Goal: Information Seeking & Learning: Learn about a topic

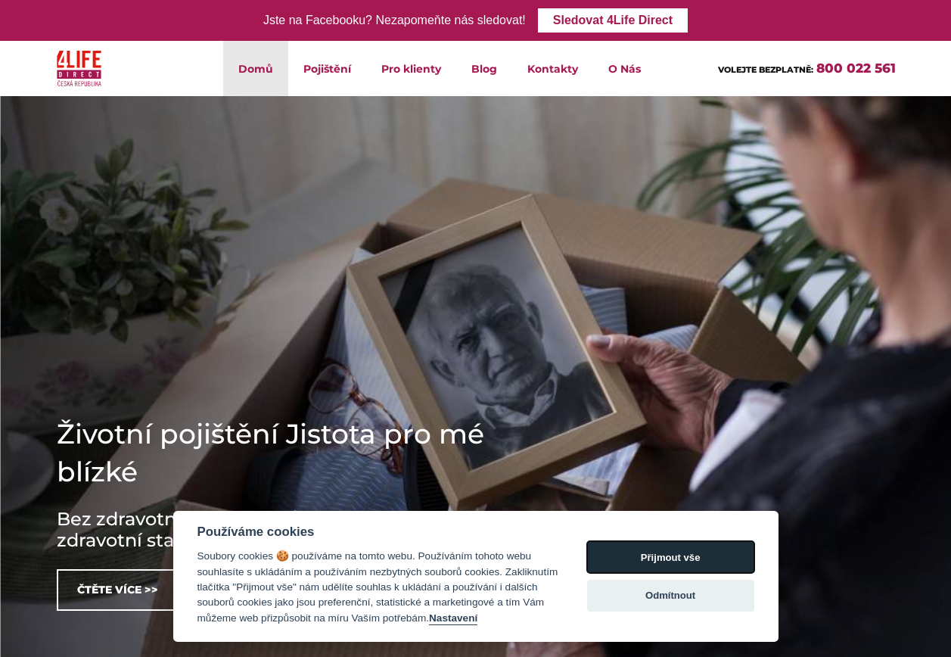
click at [686, 559] on button "Přijmout vše" at bounding box center [670, 557] width 167 height 32
checkbox input "true"
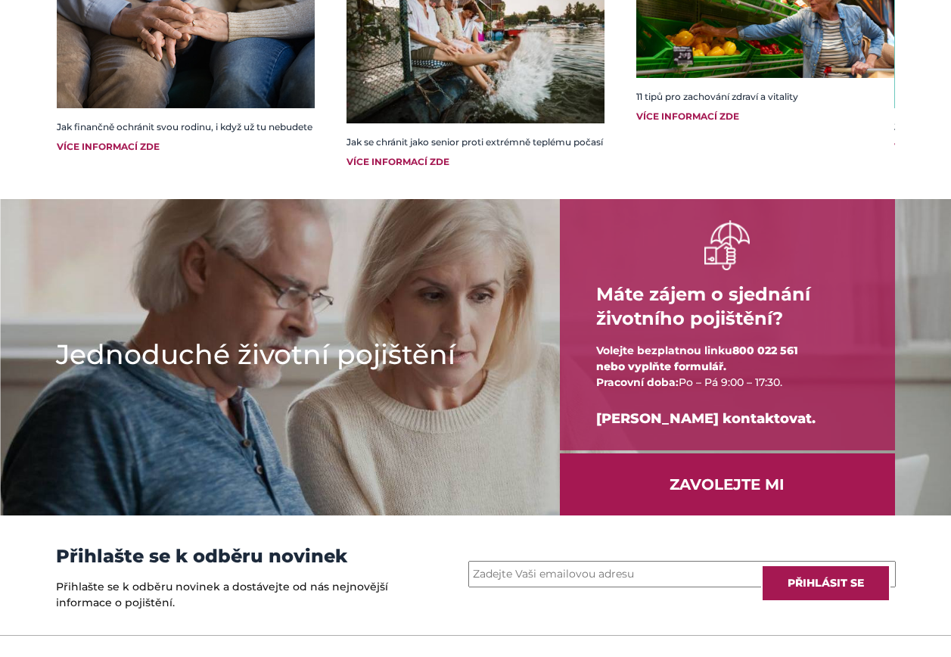
scroll to position [2020, 0]
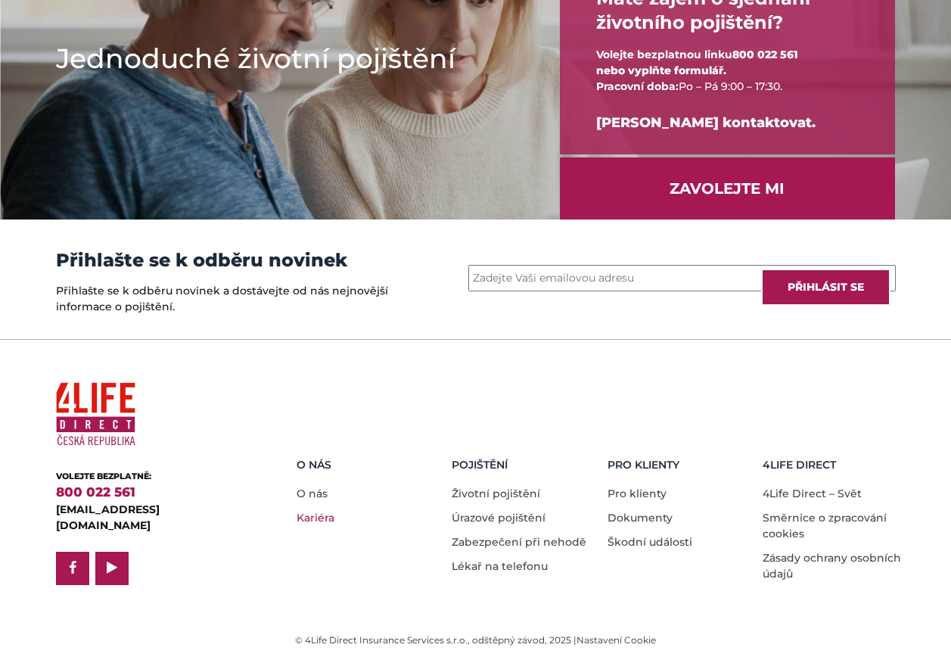
click at [319, 515] on link "Kariéra" at bounding box center [316, 518] width 38 height 14
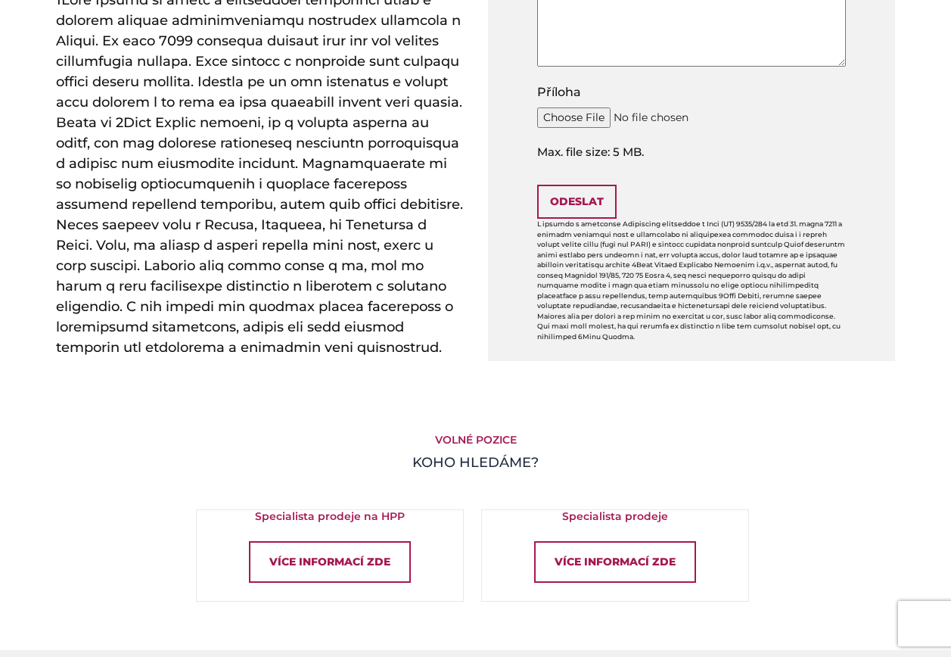
scroll to position [681, 0]
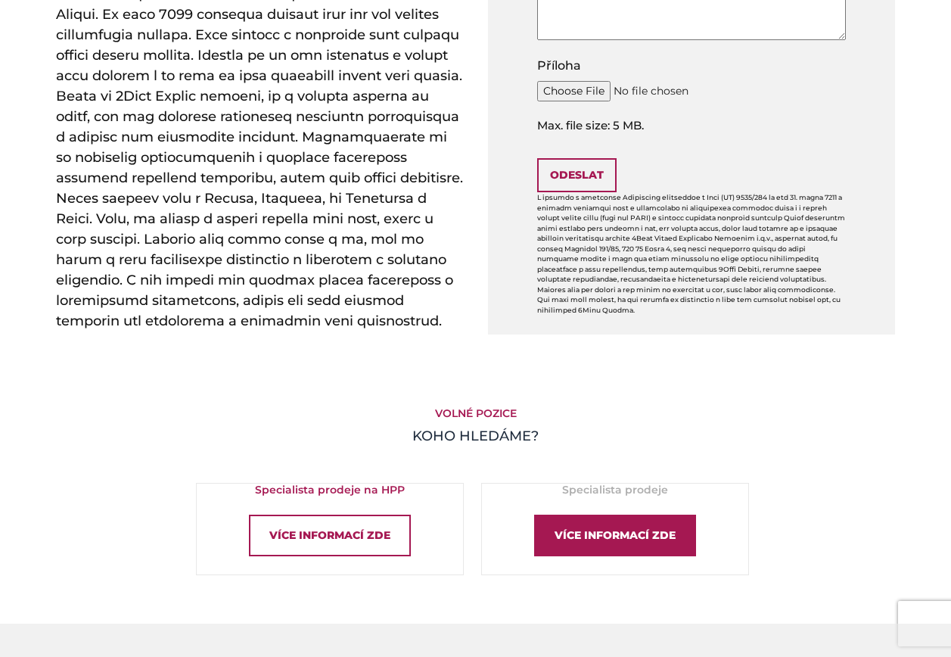
click at [636, 523] on div "Více informací zde" at bounding box center [615, 536] width 162 height 42
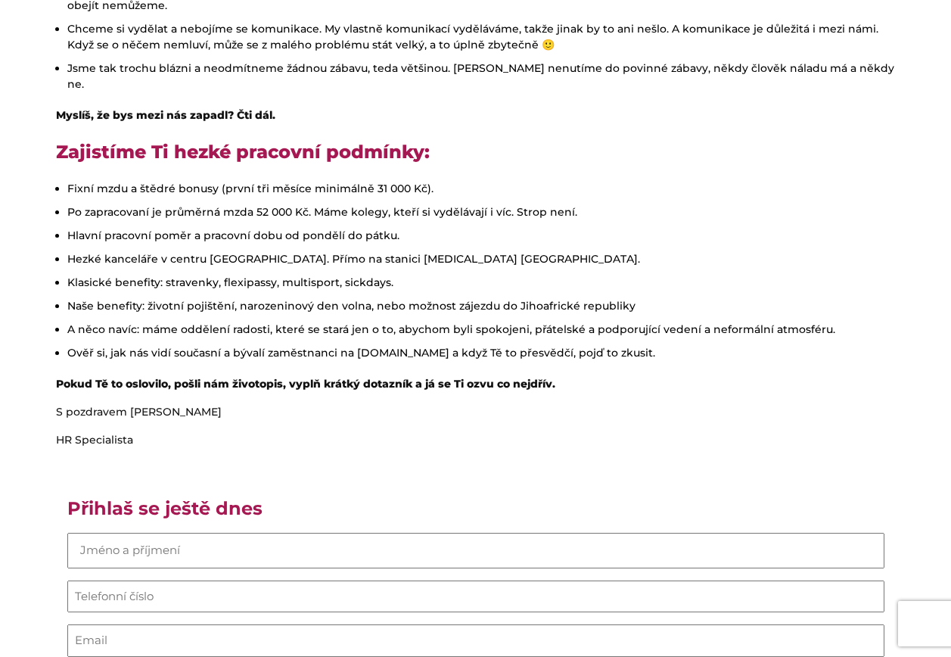
scroll to position [757, 0]
